Goal: Transaction & Acquisition: Purchase product/service

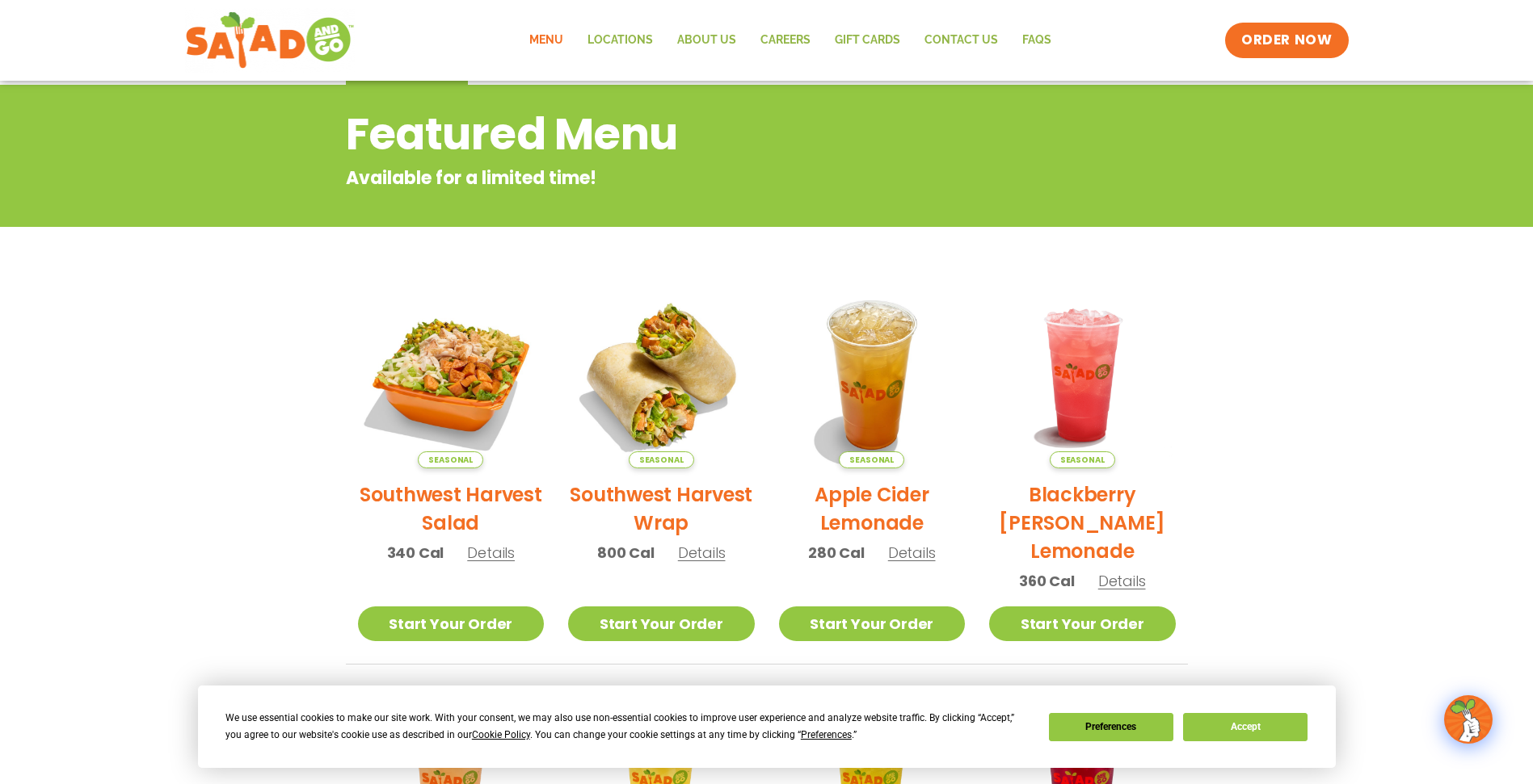
scroll to position [225, 0]
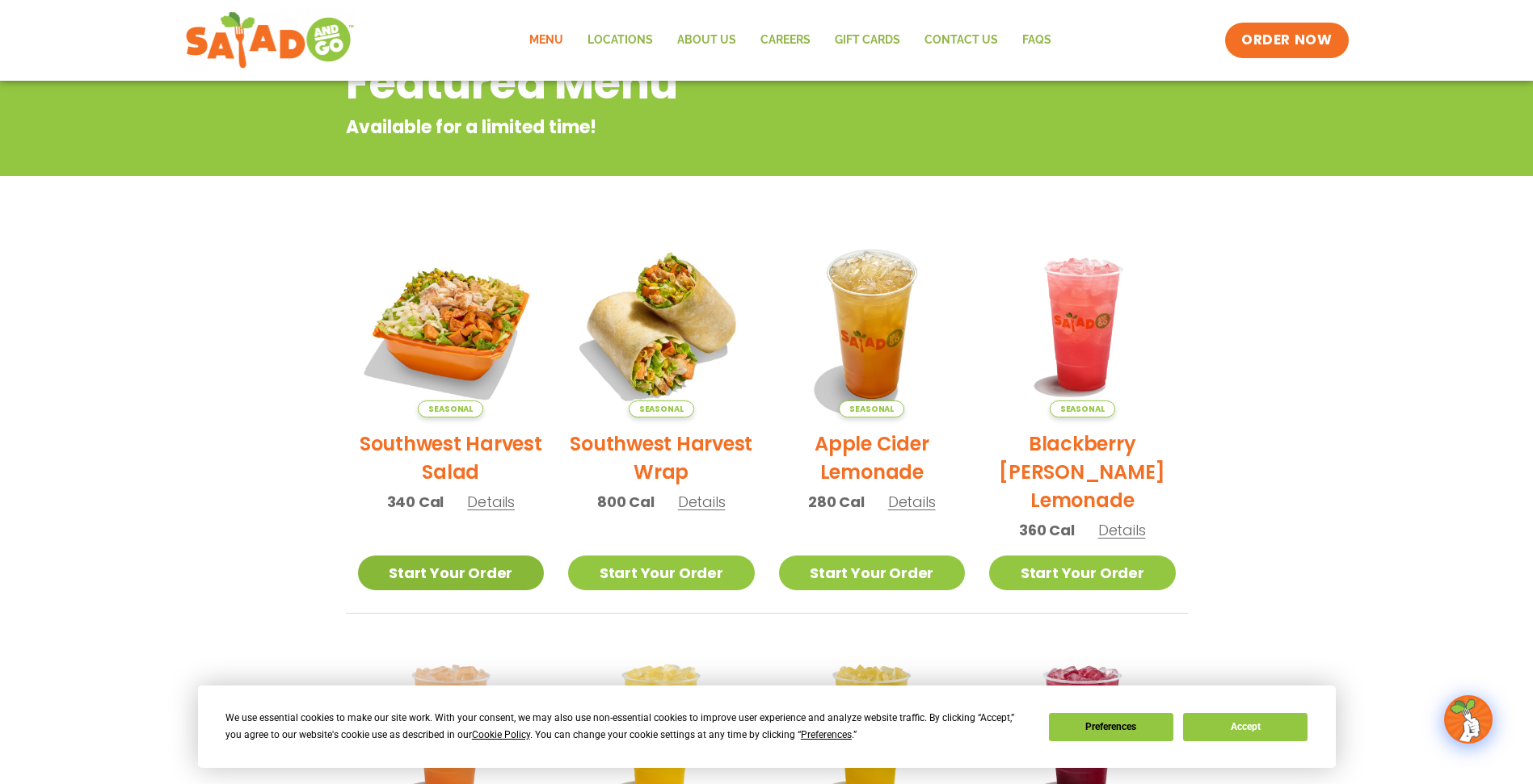
click at [470, 579] on link "Start Your Order" at bounding box center [451, 573] width 186 height 35
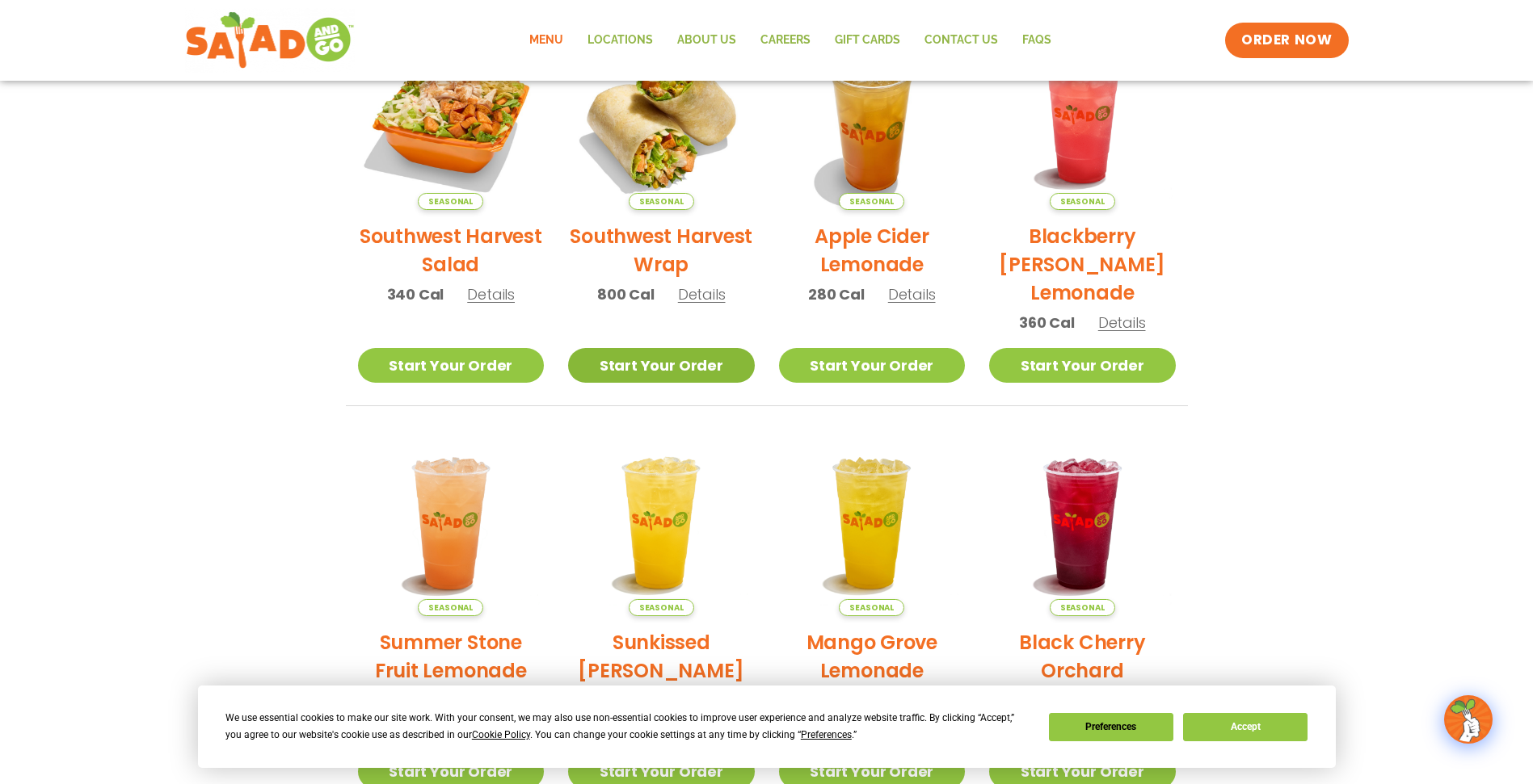
scroll to position [323, 0]
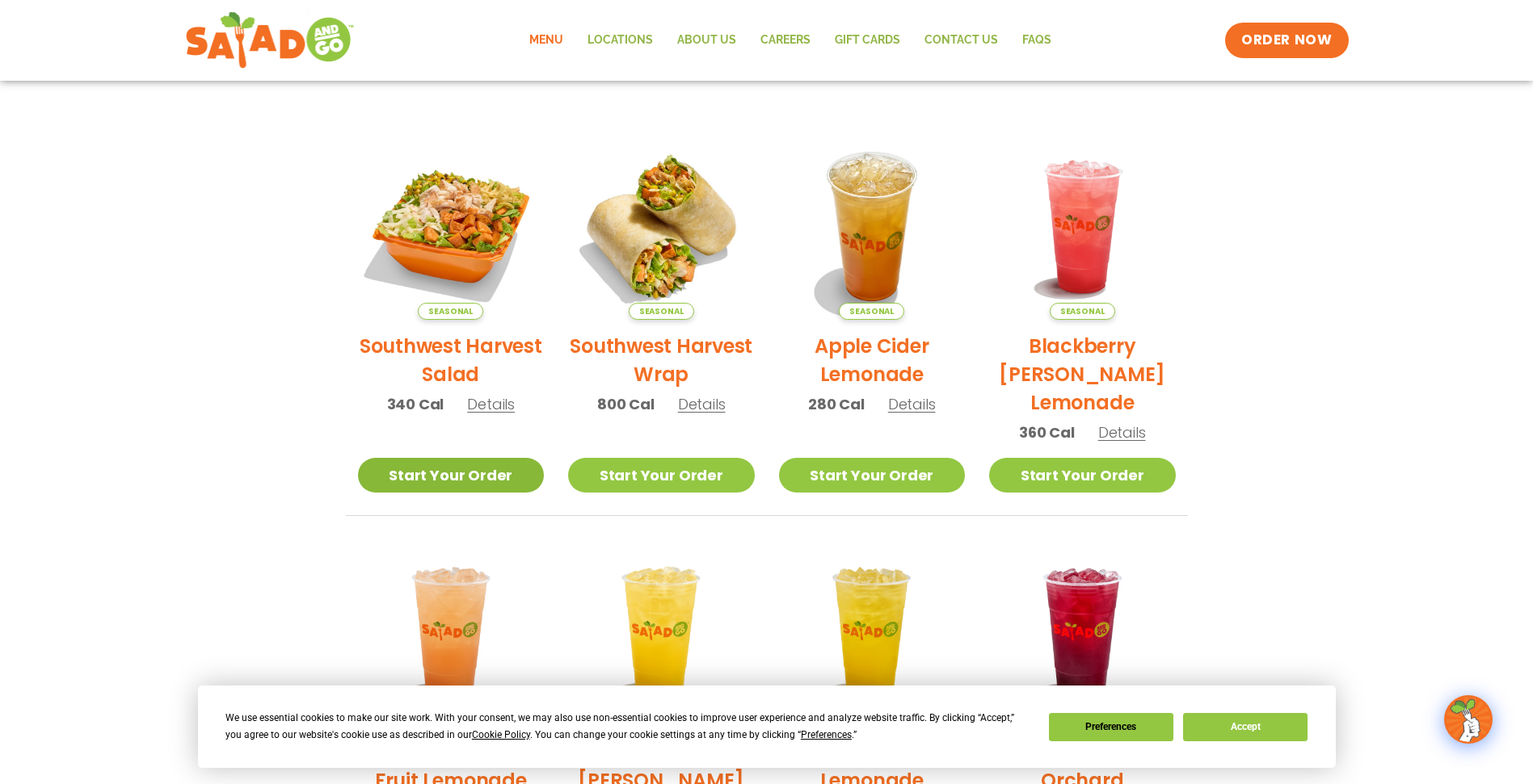
click at [494, 474] on link "Start Your Order" at bounding box center [451, 475] width 186 height 35
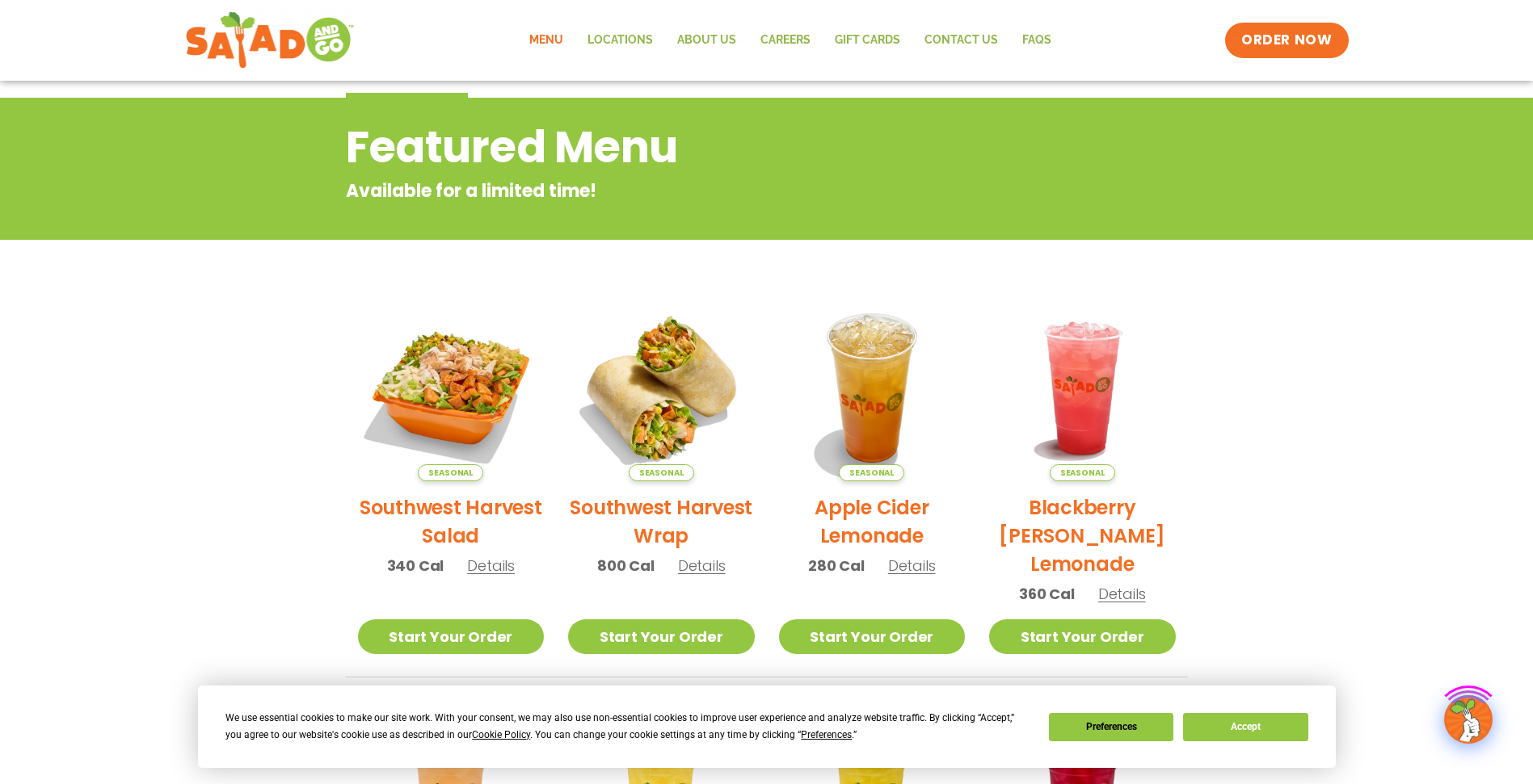
scroll to position [430, 0]
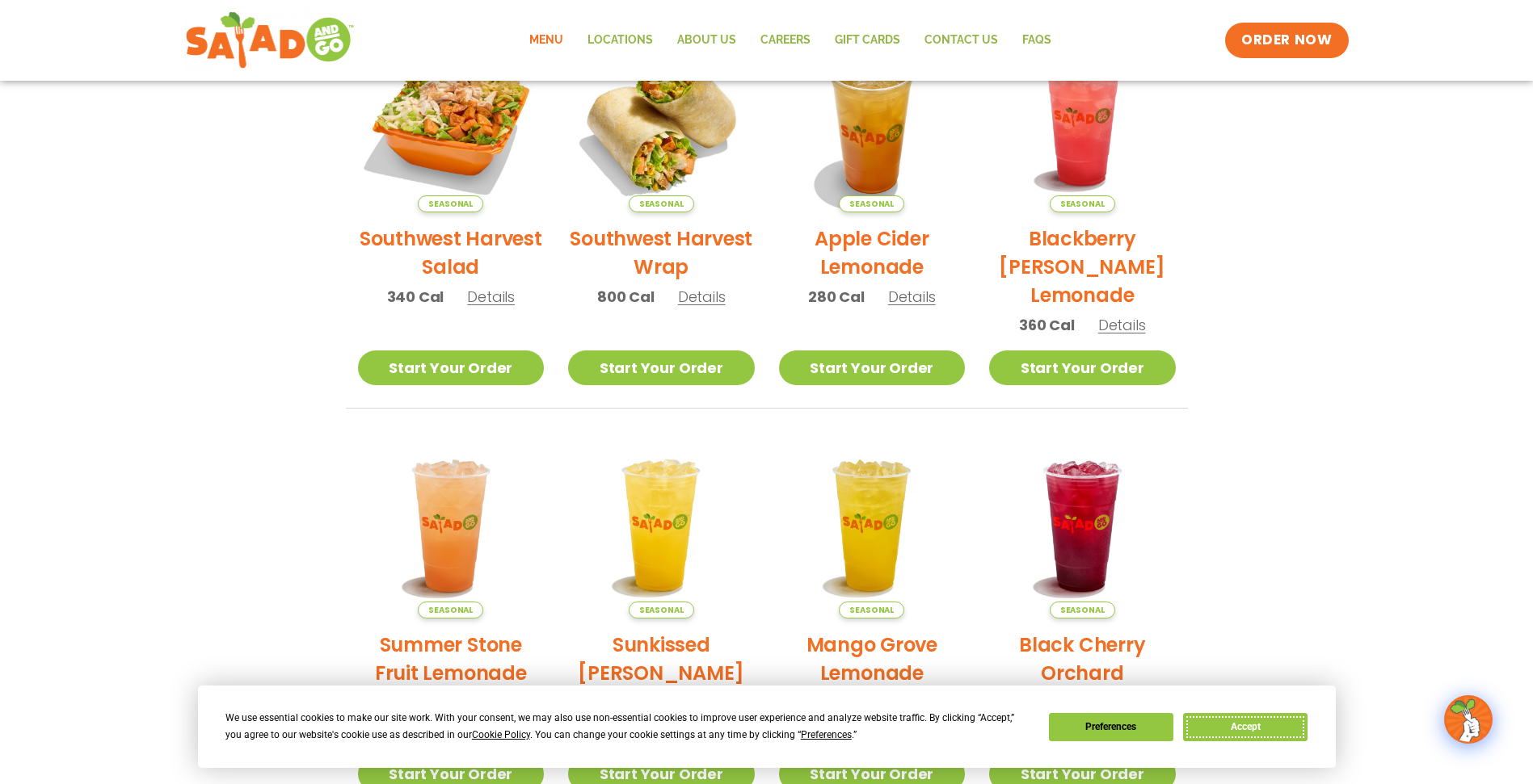
click at [1237, 726] on button "Accept" at bounding box center [1245, 727] width 124 height 28
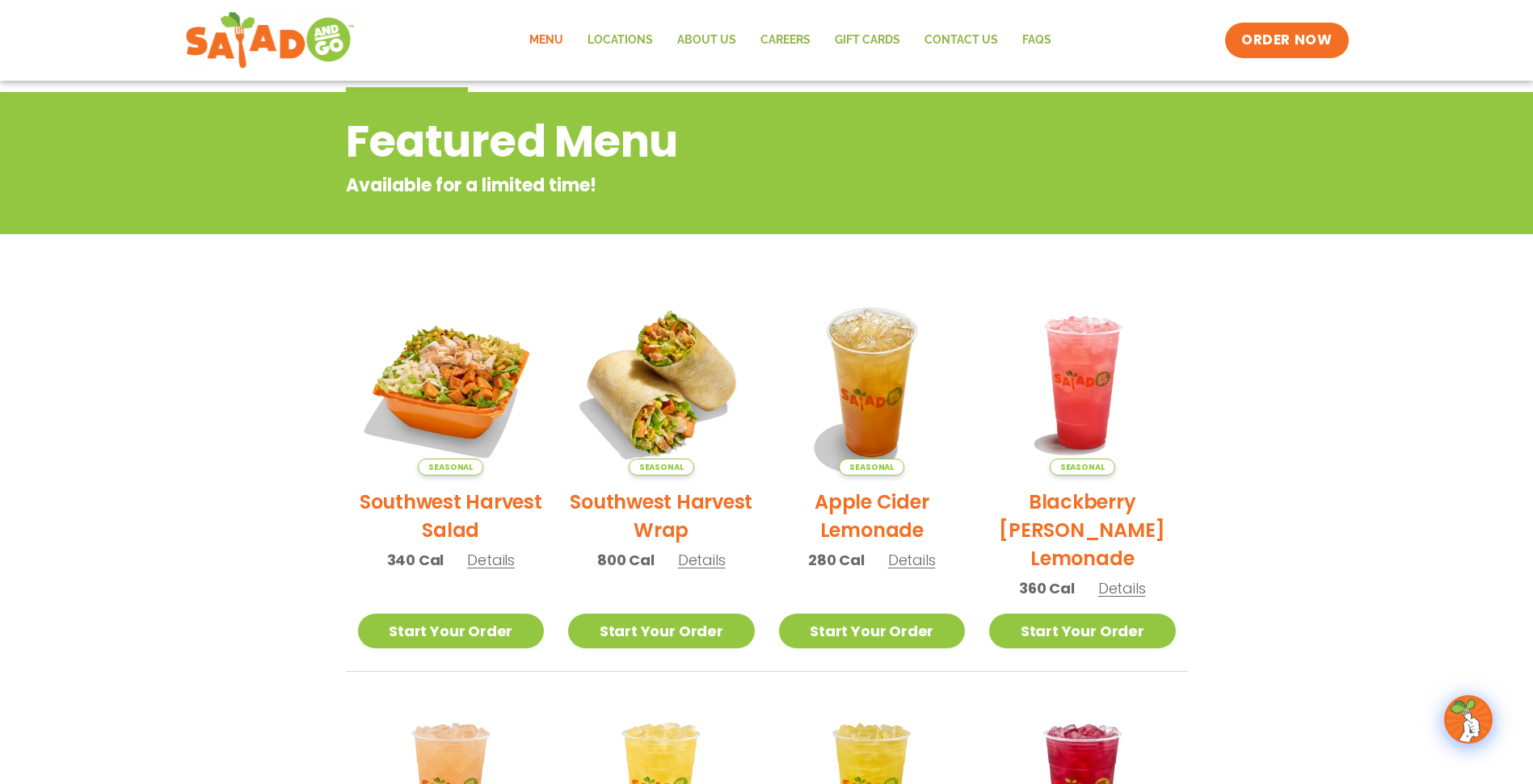
scroll to position [0, 0]
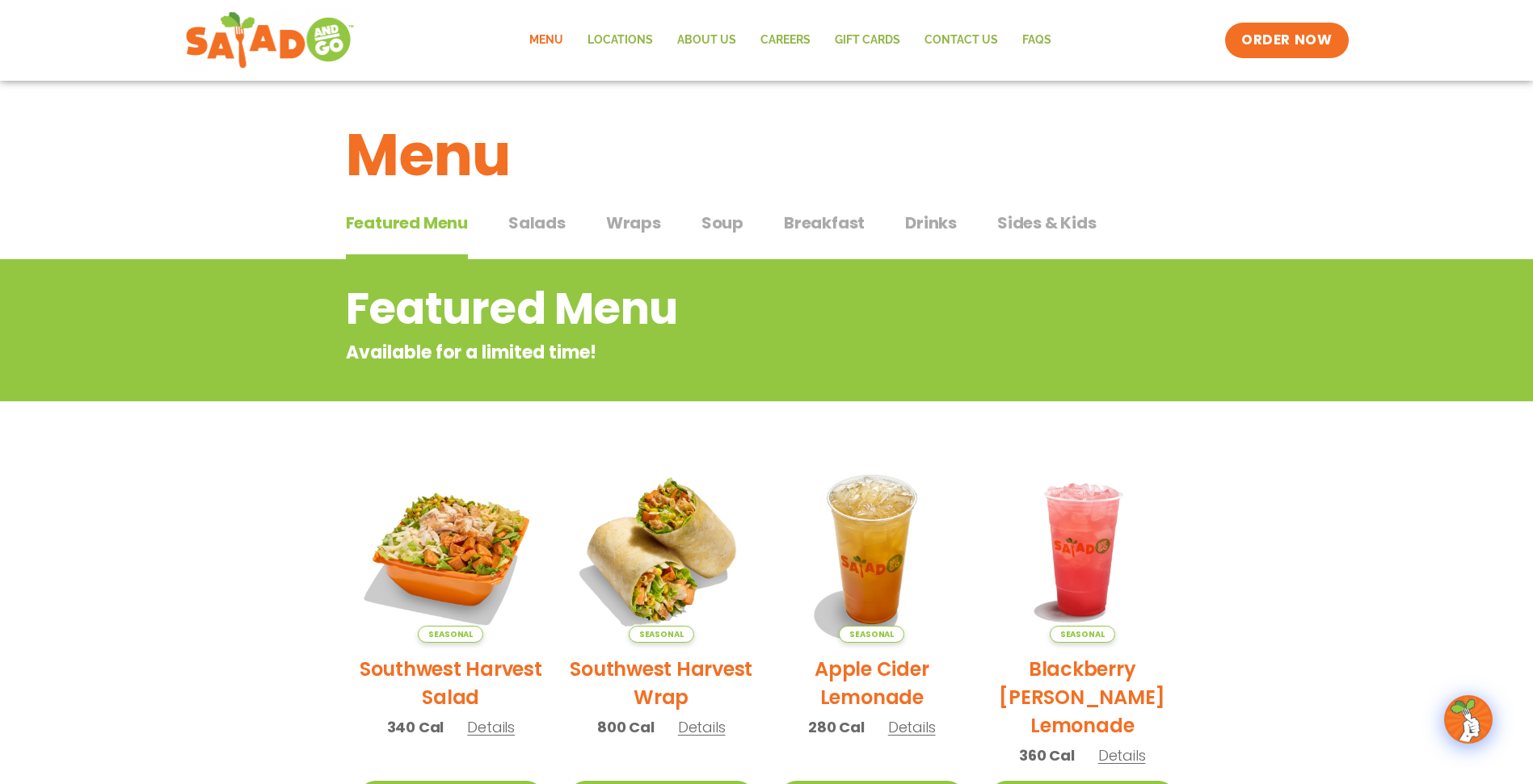
click at [530, 233] on span "Salads" at bounding box center [537, 223] width 57 height 24
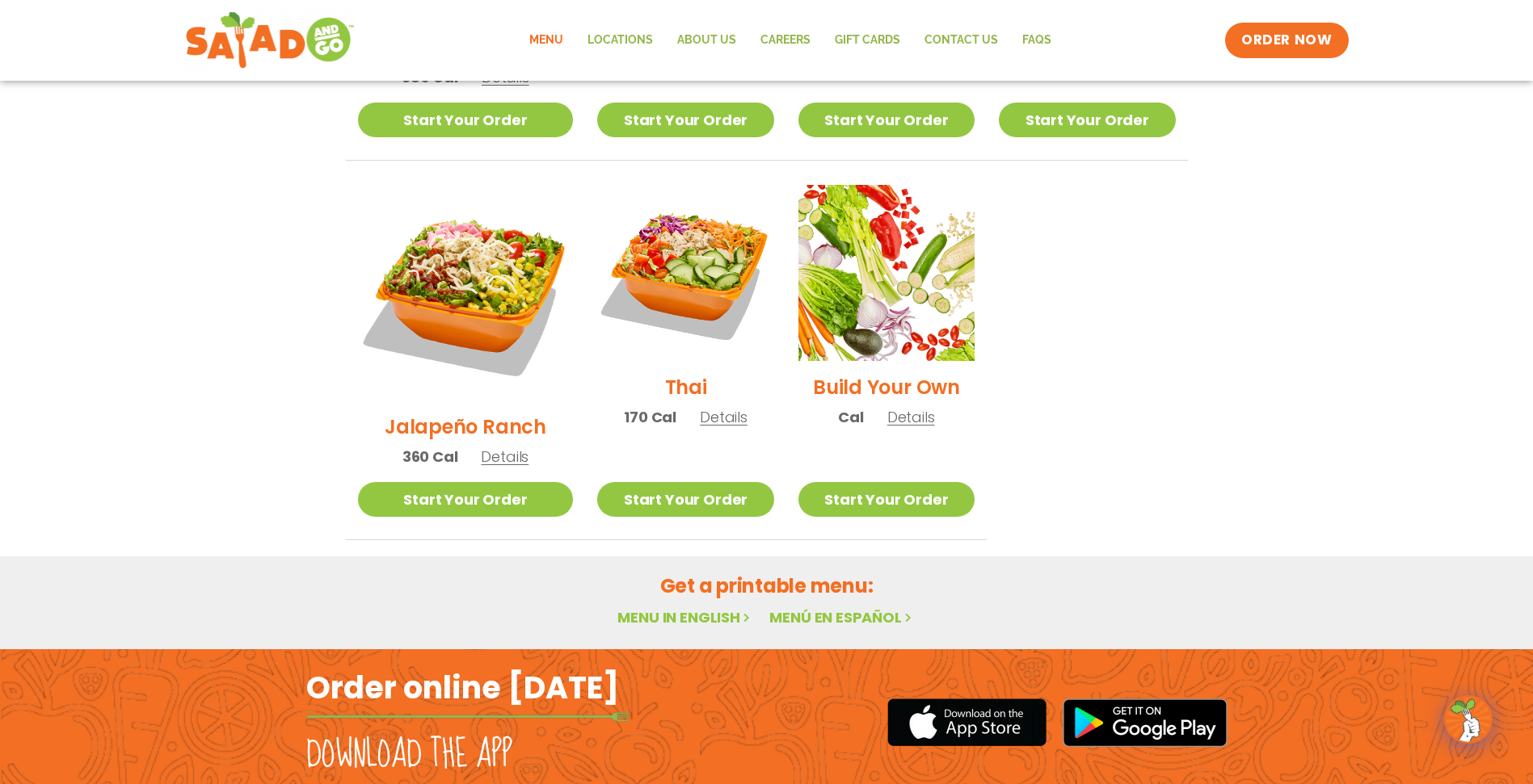
scroll to position [1163, 0]
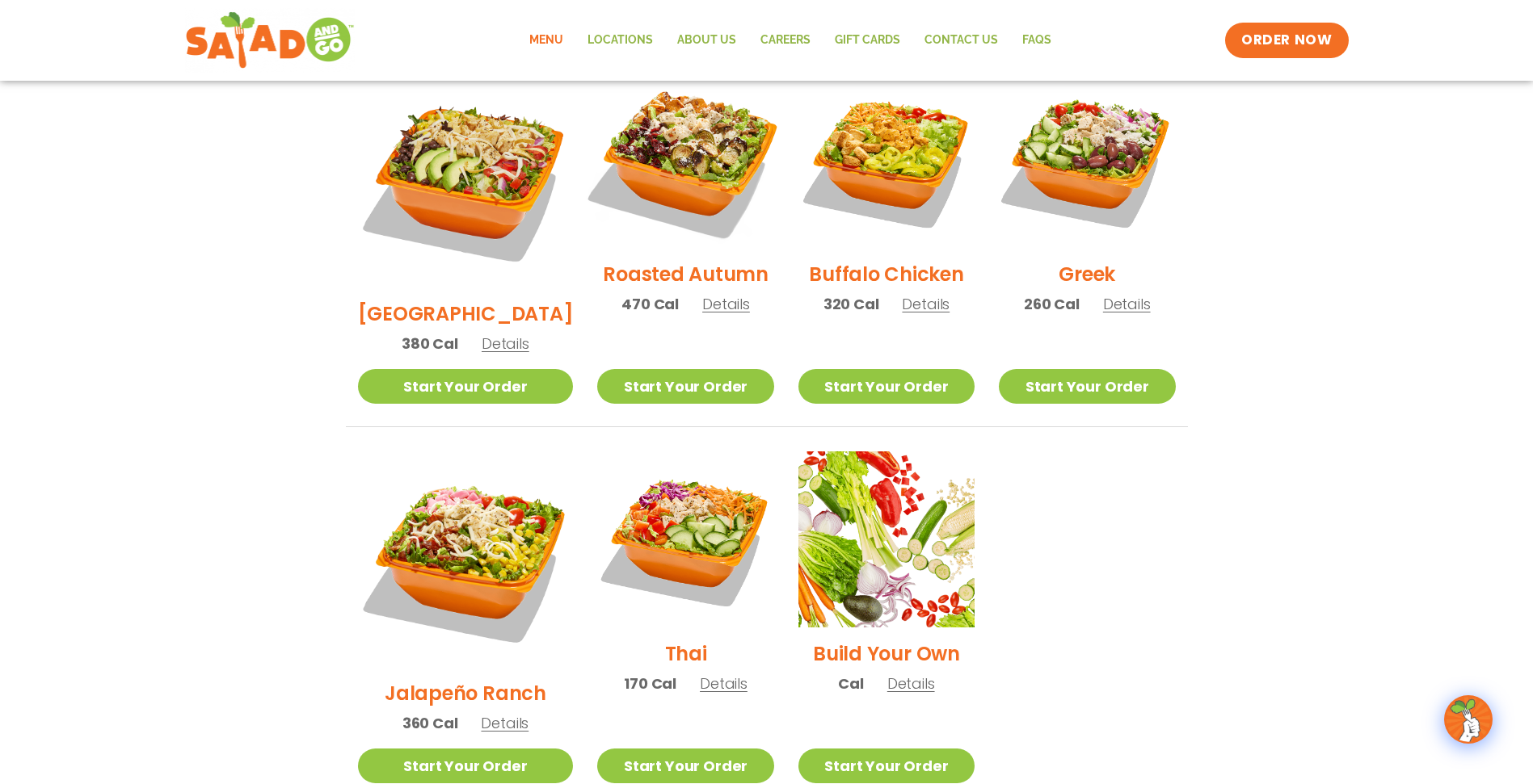
scroll to position [678, 0]
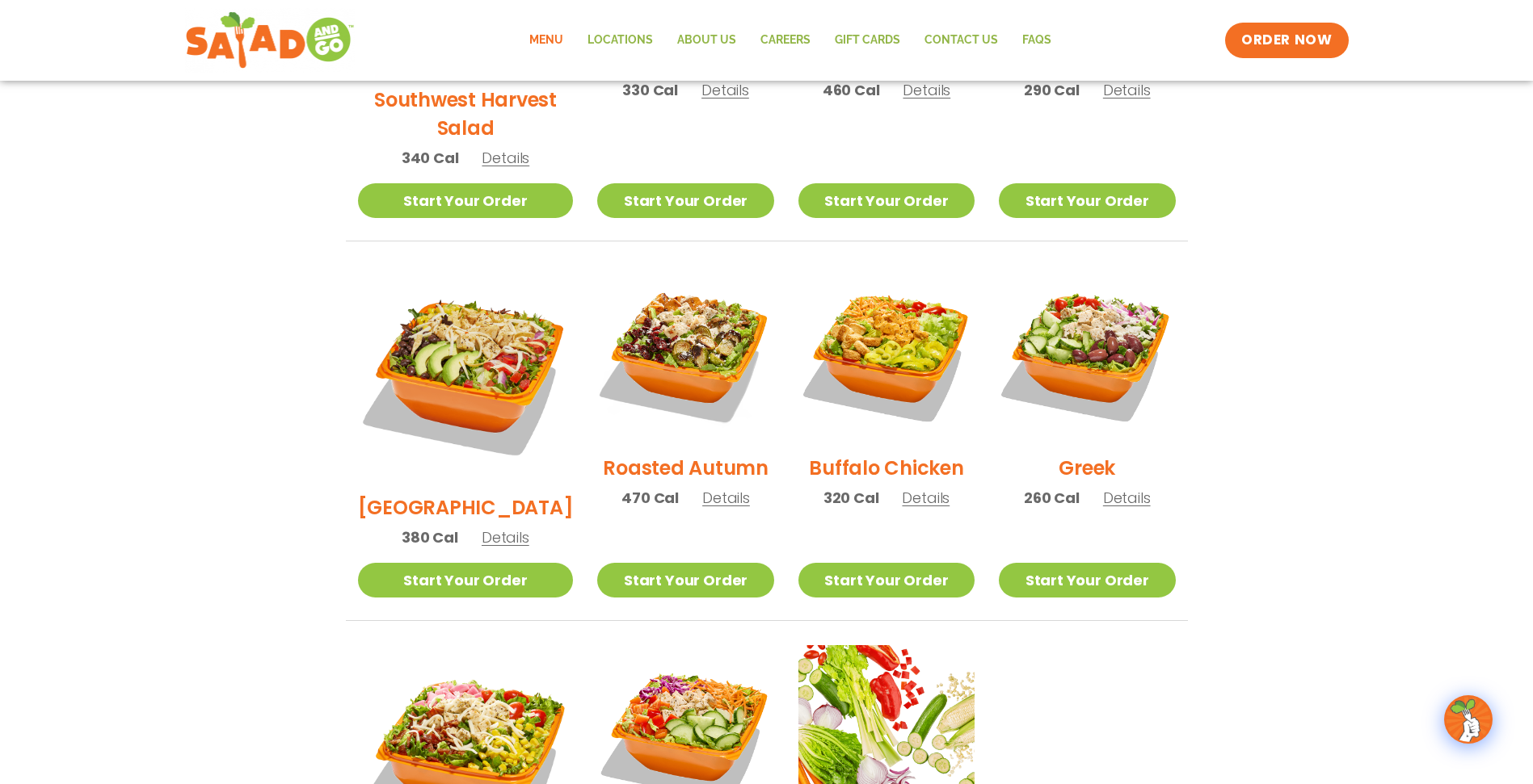
click at [702, 488] on span "Details" at bounding box center [726, 498] width 48 height 20
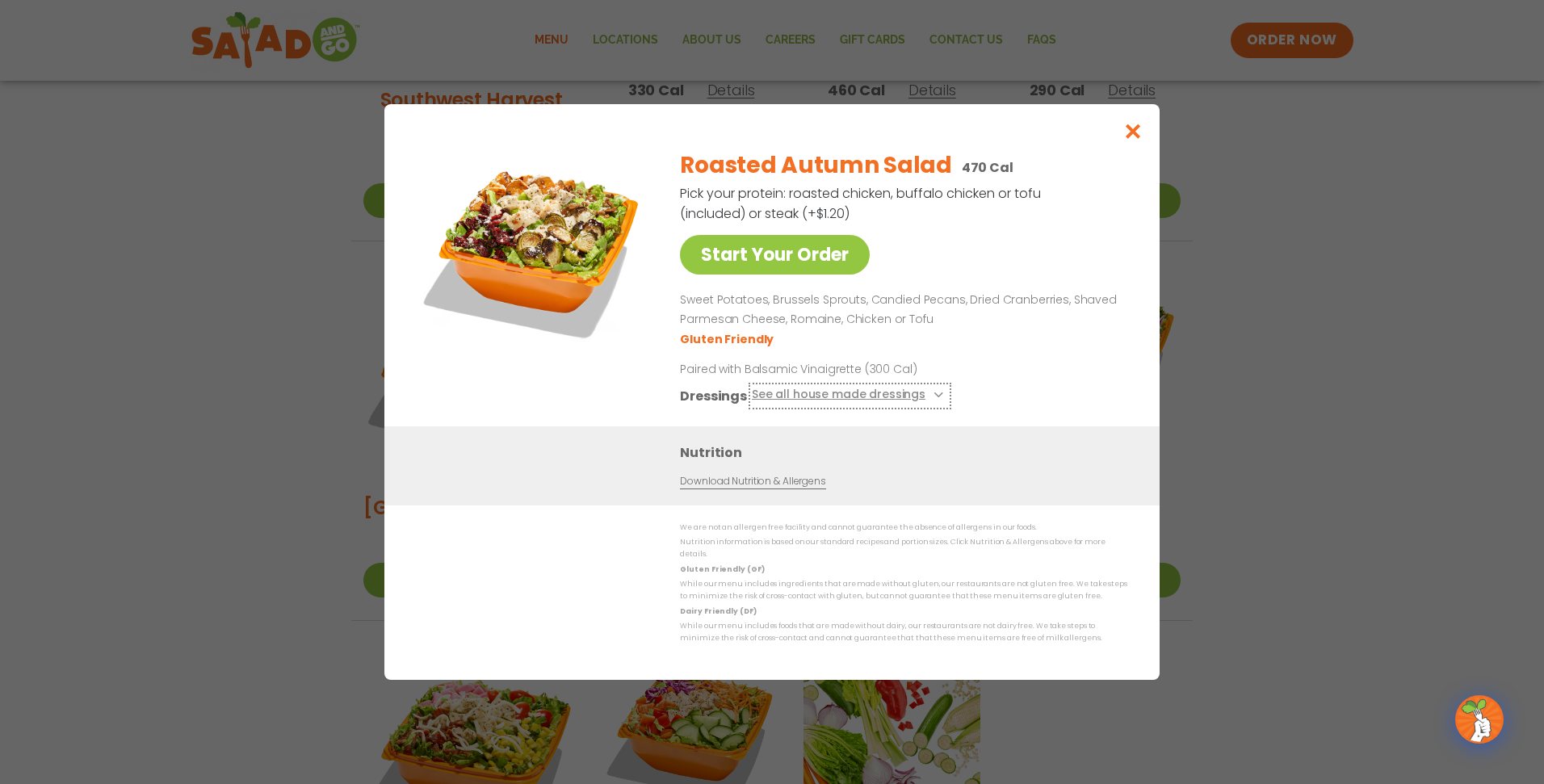
click at [914, 397] on button "See all house made dressings" at bounding box center [849, 396] width 196 height 20
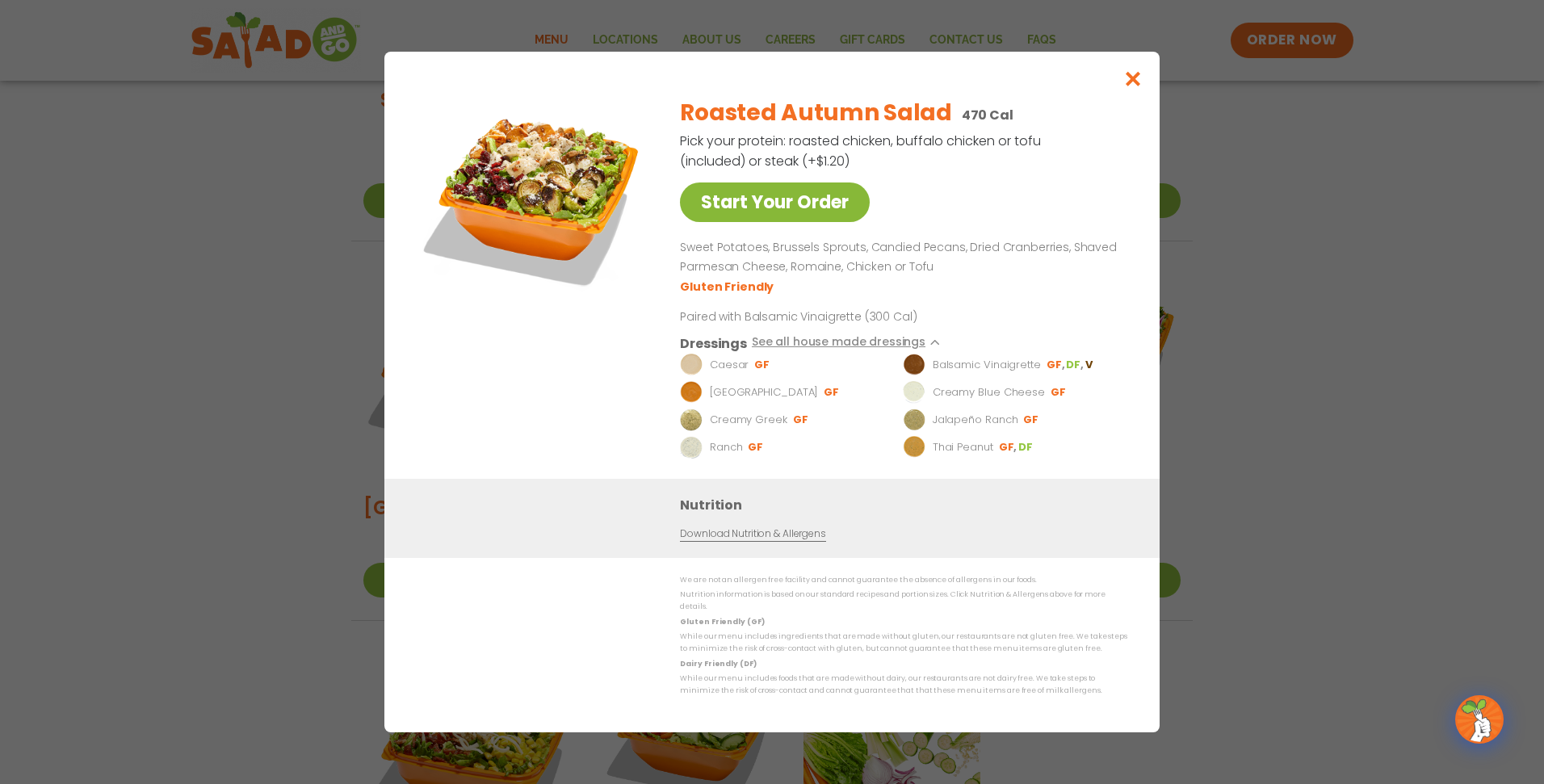
click at [821, 219] on link "Start Your Order" at bounding box center [774, 202] width 190 height 40
click at [1123, 87] on icon "Close modal" at bounding box center [1133, 79] width 20 height 17
